Goal: Navigation & Orientation: Find specific page/section

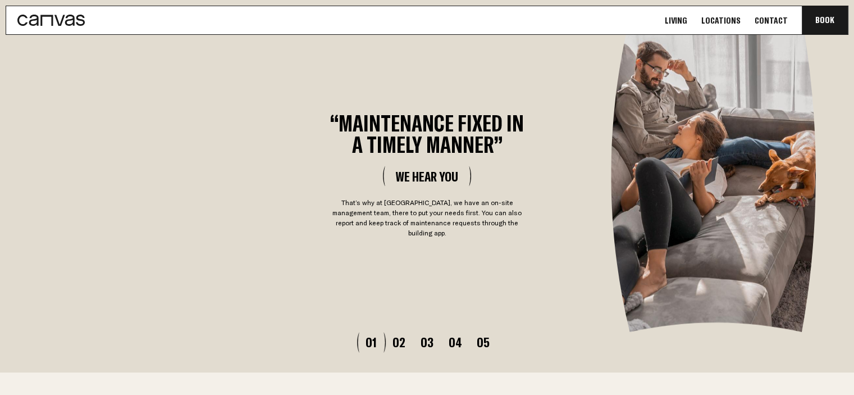
click at [691, 15] on link "Living" at bounding box center [676, 21] width 29 height 12
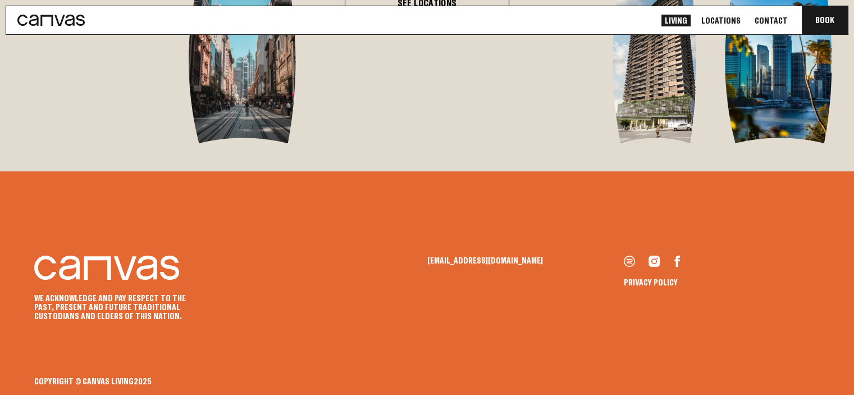
click at [721, 15] on link "Locations" at bounding box center [721, 21] width 46 height 12
